Goal: Use online tool/utility: Utilize a website feature to perform a specific function

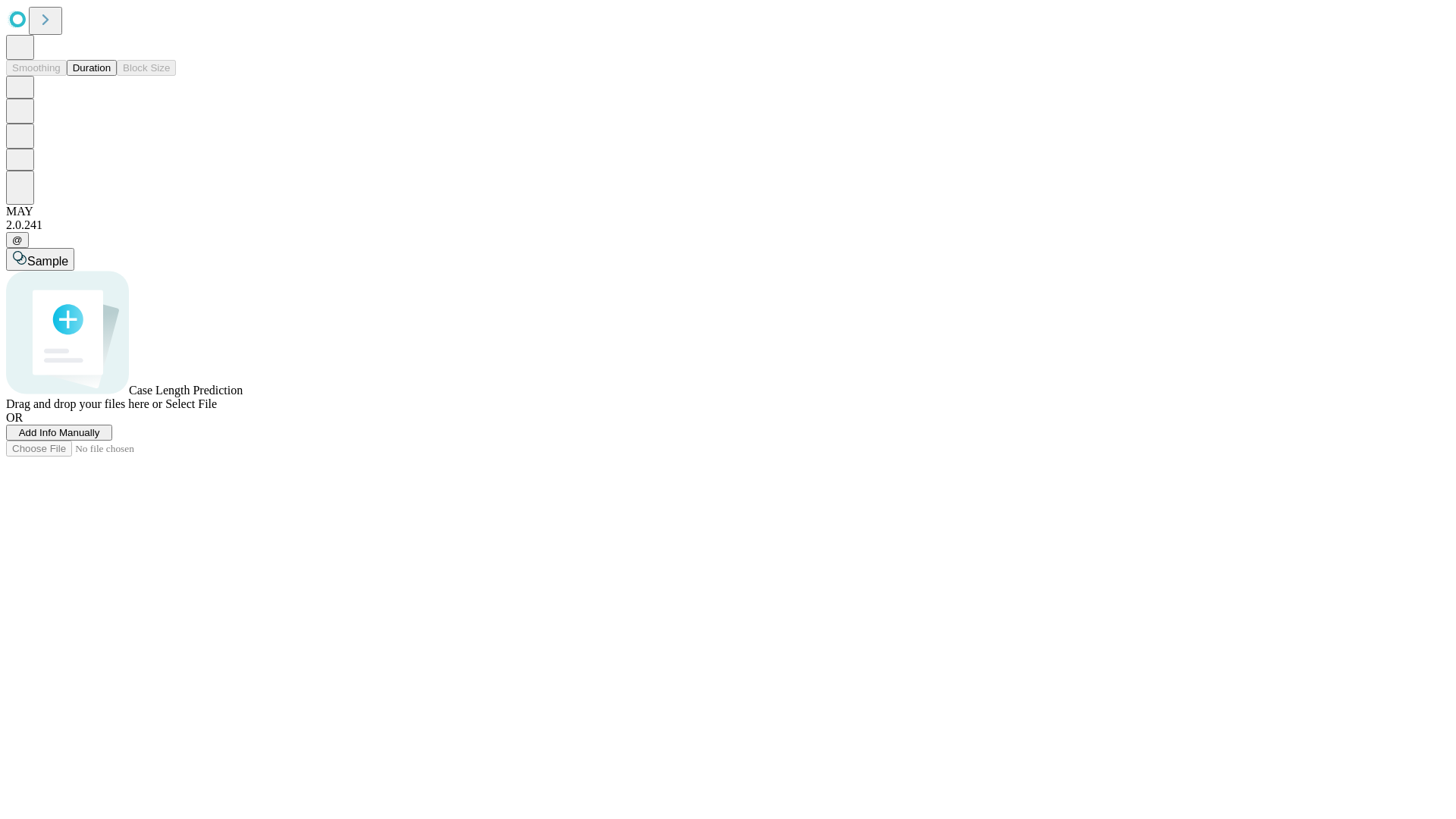
click at [111, 76] on button "Duration" at bounding box center [92, 68] width 50 height 16
click at [217, 410] on span "Select File" at bounding box center [191, 403] width 52 height 13
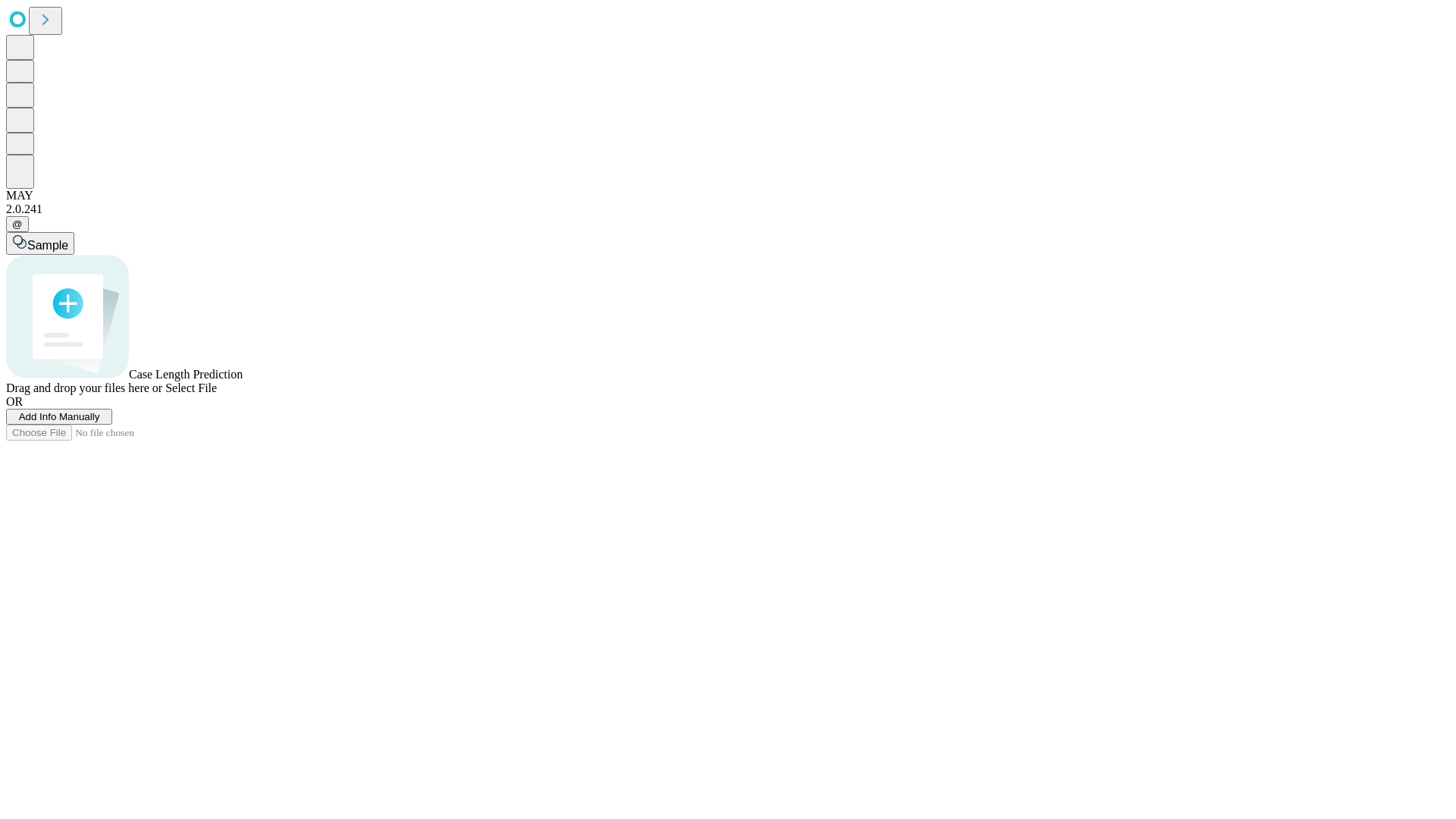
click at [217, 394] on span "Select File" at bounding box center [191, 387] width 52 height 13
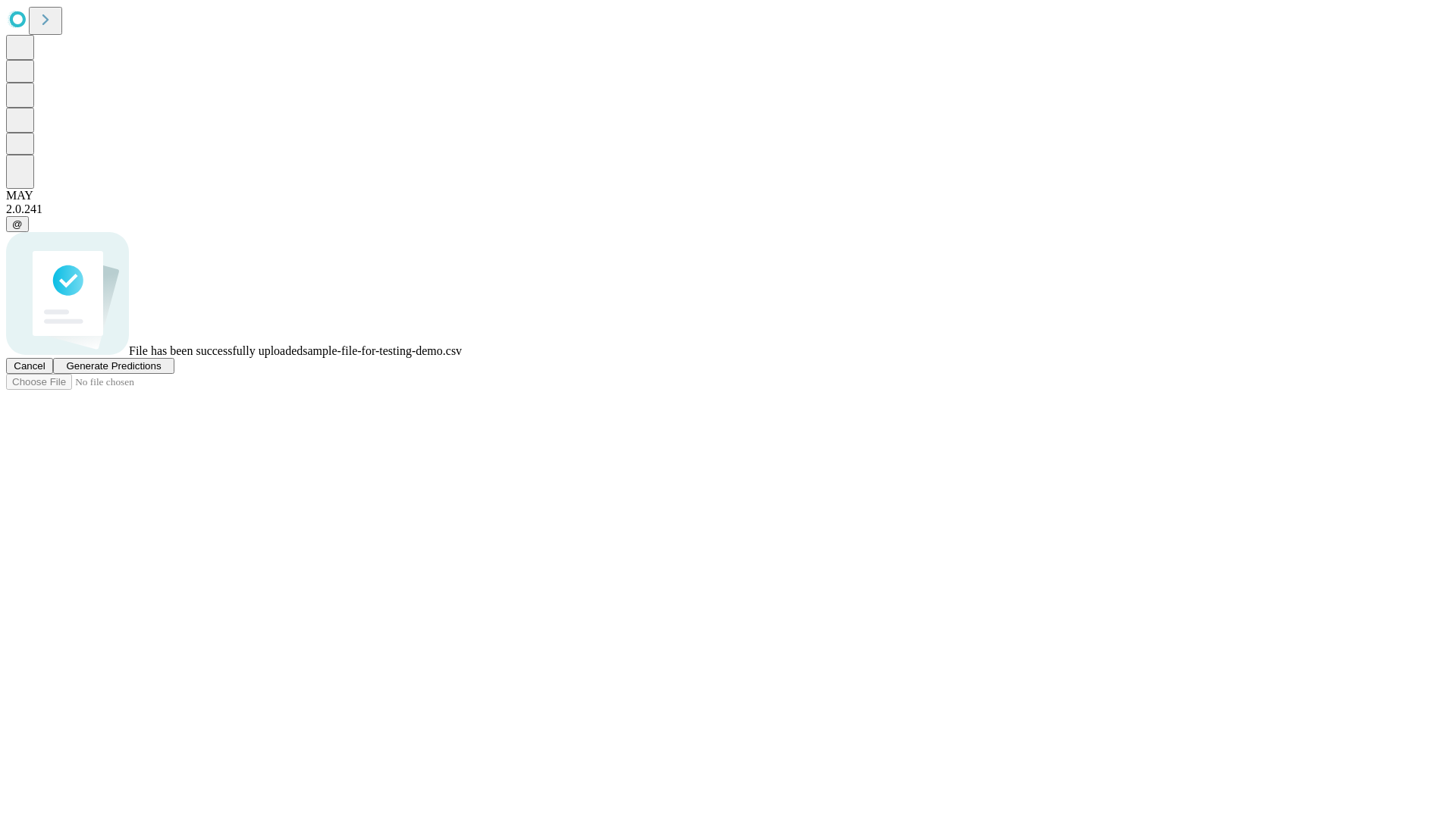
click at [161, 372] on span "Generate Predictions" at bounding box center [113, 365] width 95 height 11
